Goal: Task Accomplishment & Management: Manage account settings

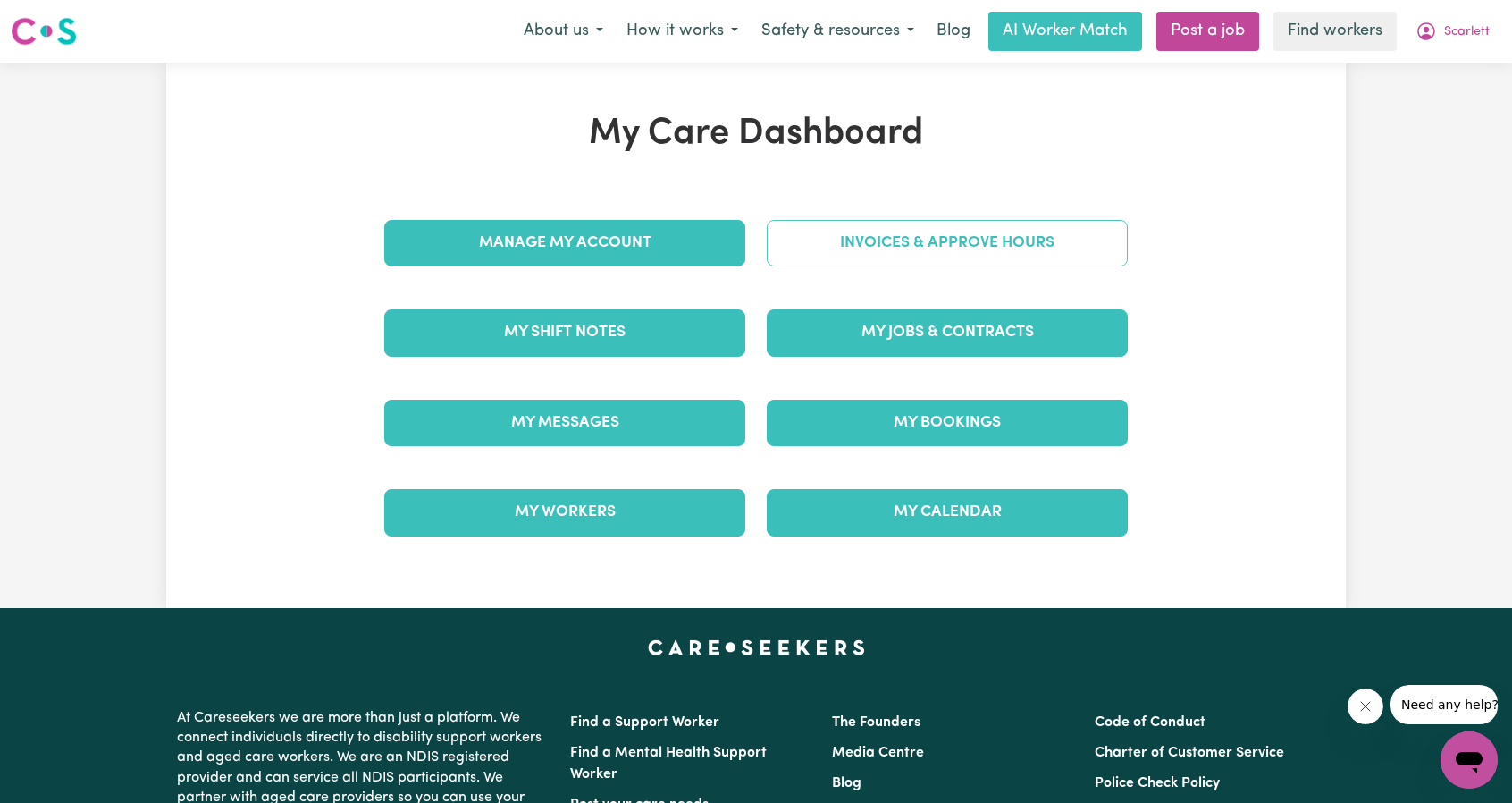
click at [911, 246] on link "Invoices & Approve Hours" at bounding box center [947, 243] width 361 height 47
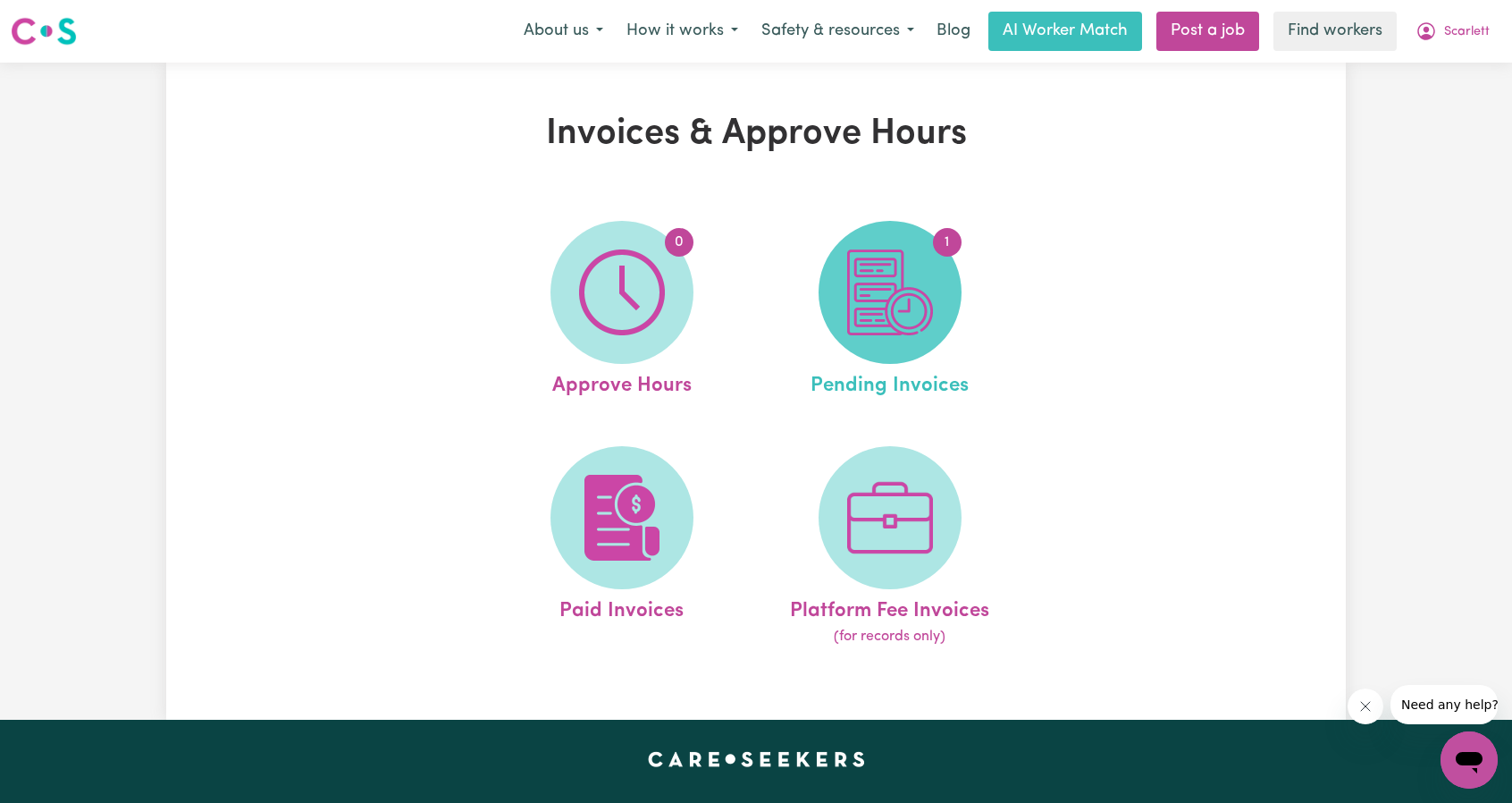
click at [868, 271] on img at bounding box center [890, 292] width 86 height 86
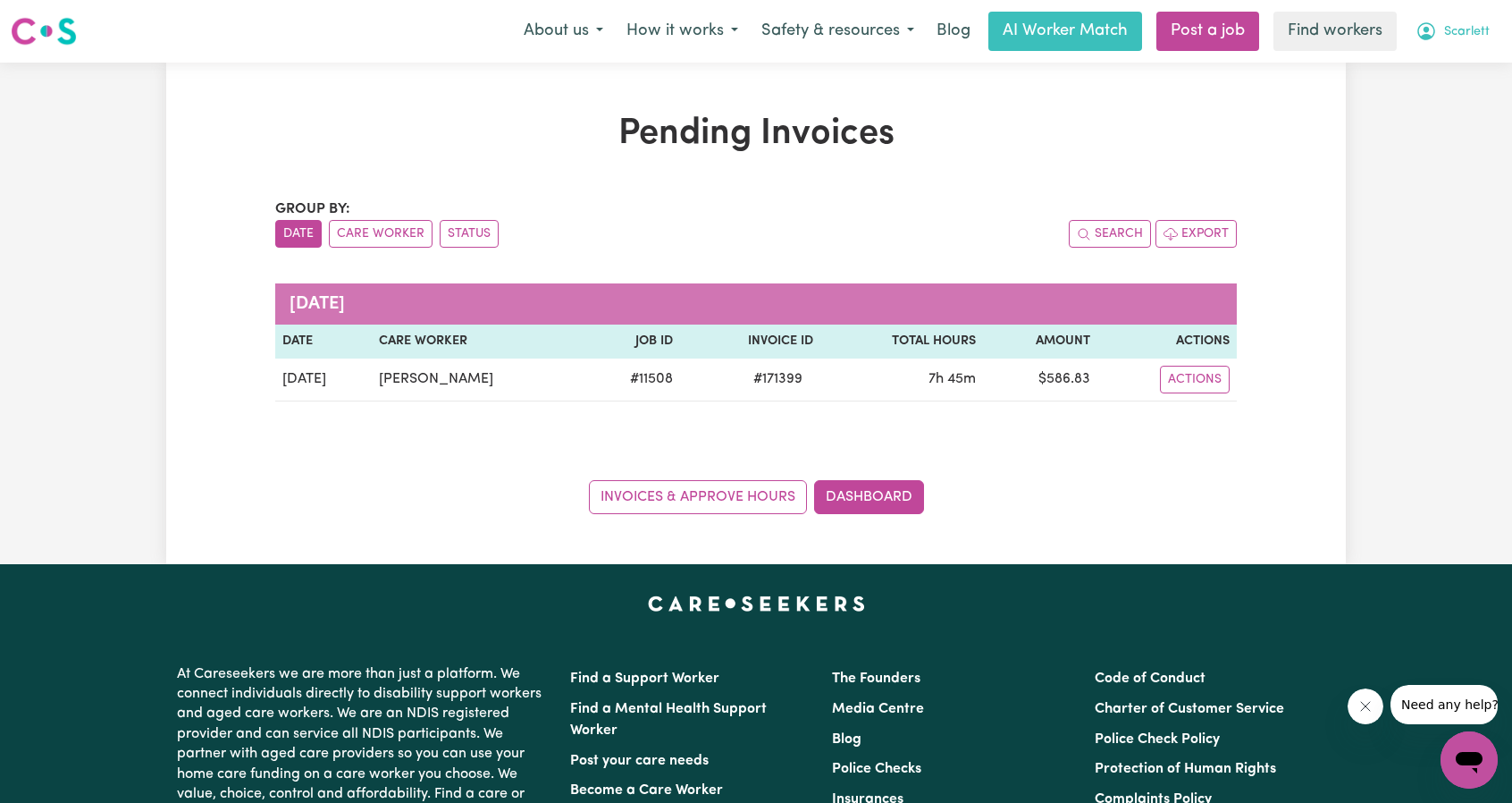
click at [1462, 46] on button "Scarlett" at bounding box center [1453, 32] width 97 height 38
click at [1433, 106] on link "Logout" at bounding box center [1430, 103] width 142 height 34
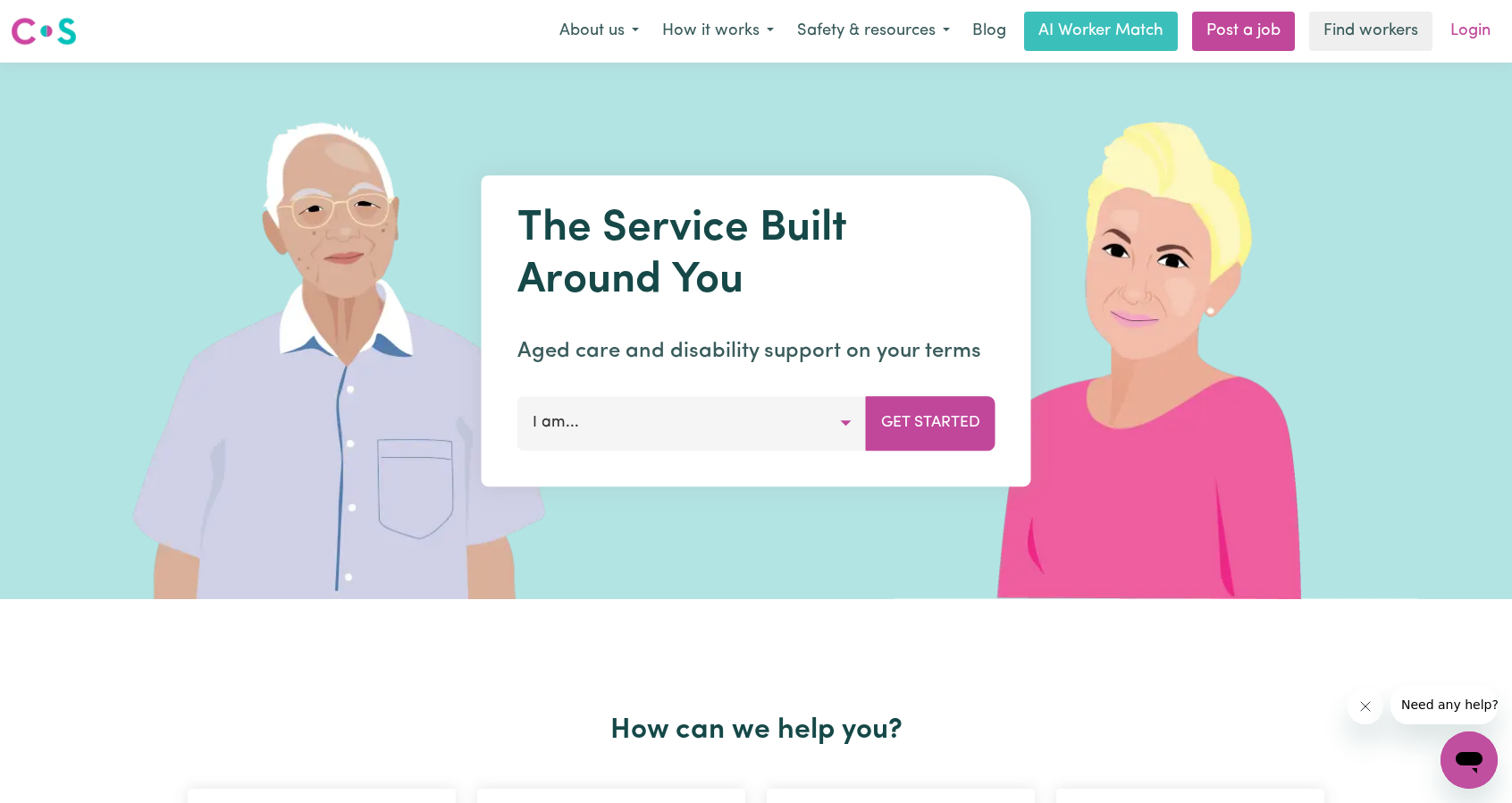
click at [1475, 36] on link "Login" at bounding box center [1470, 32] width 61 height 40
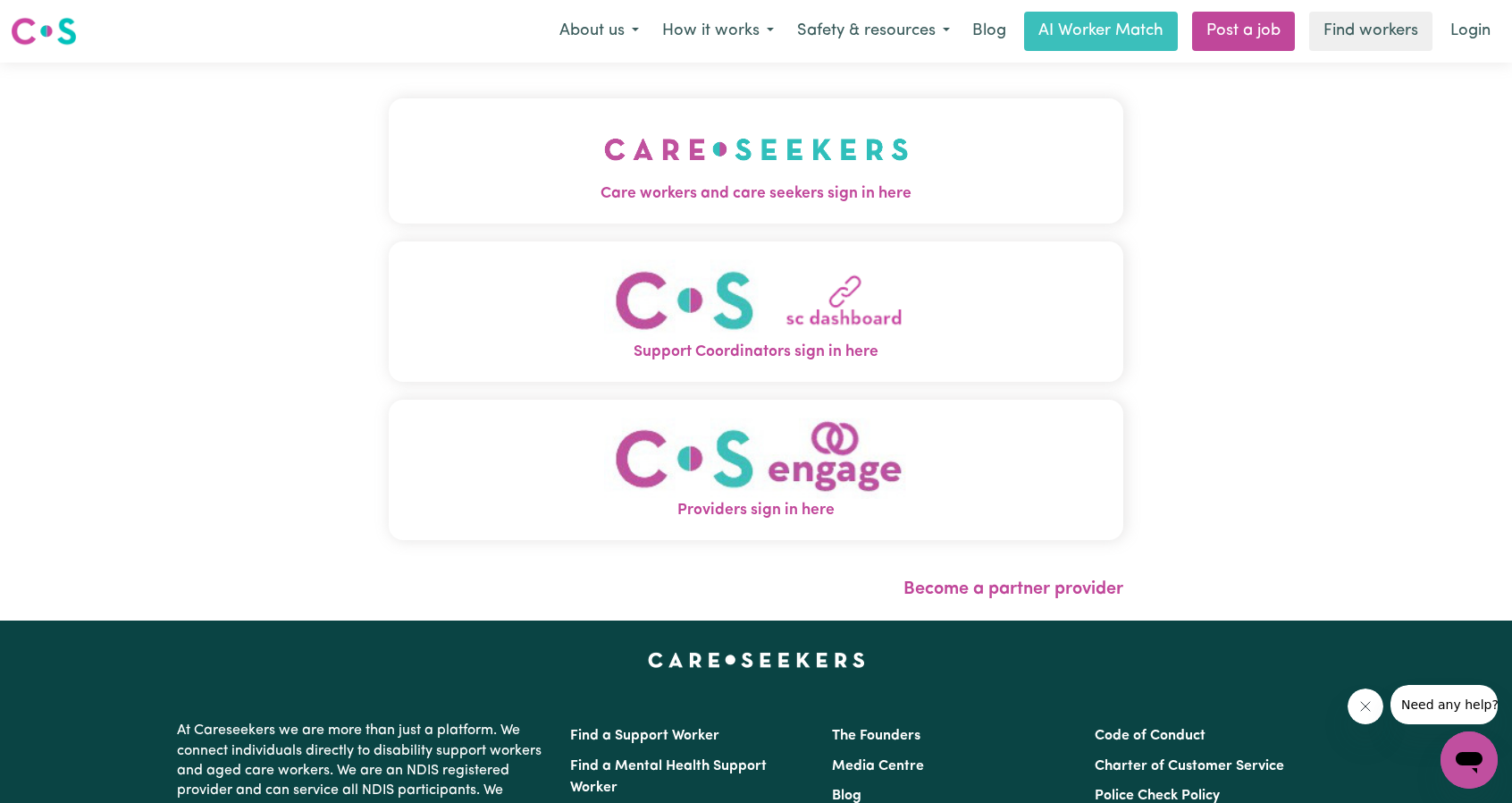
click at [463, 214] on button "Care workers and care seekers sign in here" at bounding box center [756, 160] width 735 height 125
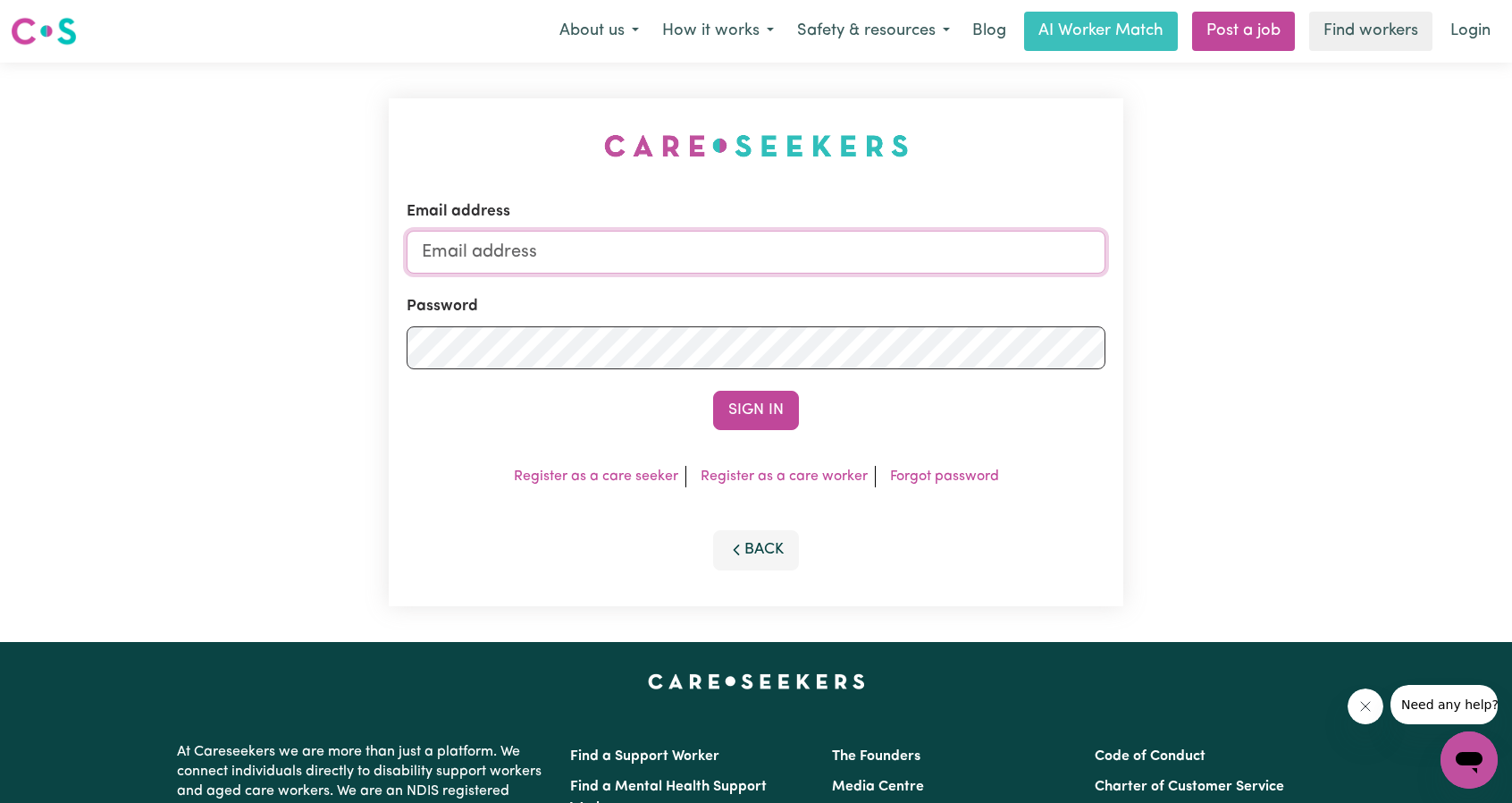
click at [703, 266] on input "Email address" at bounding box center [756, 251] width 699 height 43
drag, startPoint x: 514, startPoint y: 252, endPoint x: 916, endPoint y: 301, distance: 405.0
click at [923, 276] on form "Email address [EMAIL_ADDRESS][PERSON_NAME][DOMAIN_NAME] Password Sign In" at bounding box center [756, 315] width 699 height 230
type input "[EMAIL_ADDRESS][DOMAIN_NAME]"
click at [766, 384] on form "Email address [EMAIL_ADDRESS][DOMAIN_NAME] Password Sign In" at bounding box center [756, 315] width 699 height 230
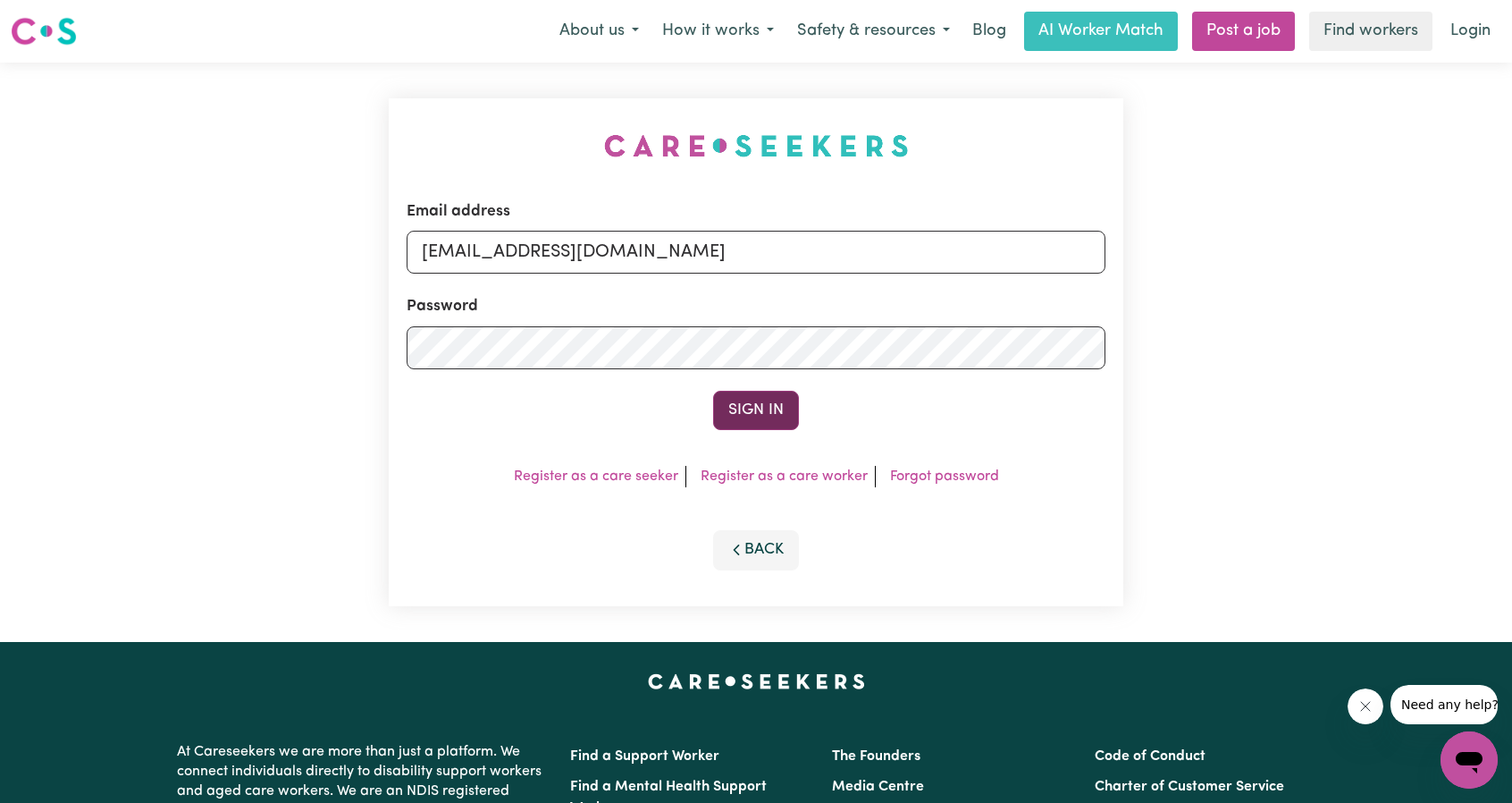
click at [765, 398] on button "Sign In" at bounding box center [756, 410] width 86 height 40
